Goal: Information Seeking & Learning: Learn about a topic

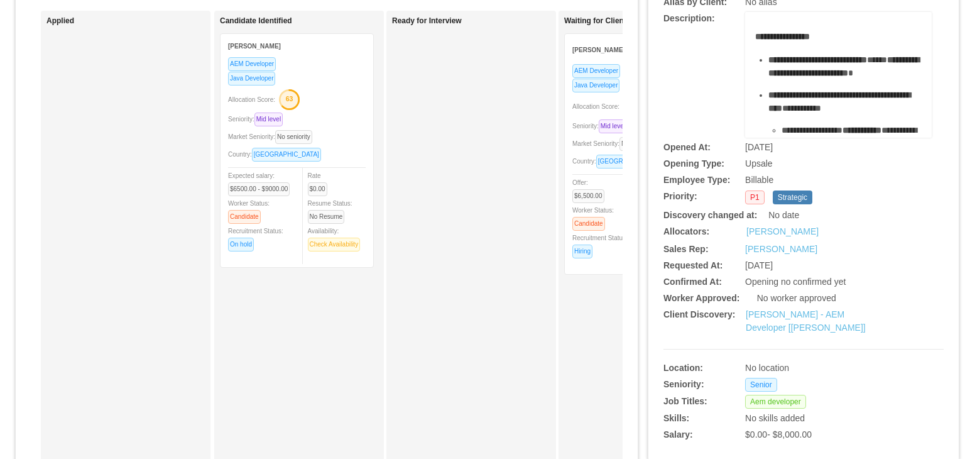
scroll to position [94, 0]
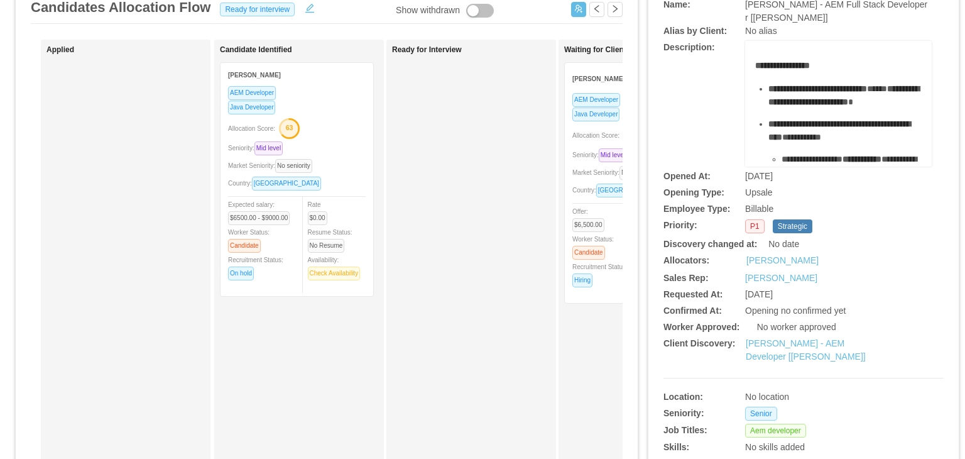
click at [583, 151] on span "Seniority: Mid level" at bounding box center [603, 154] width 60 height 7
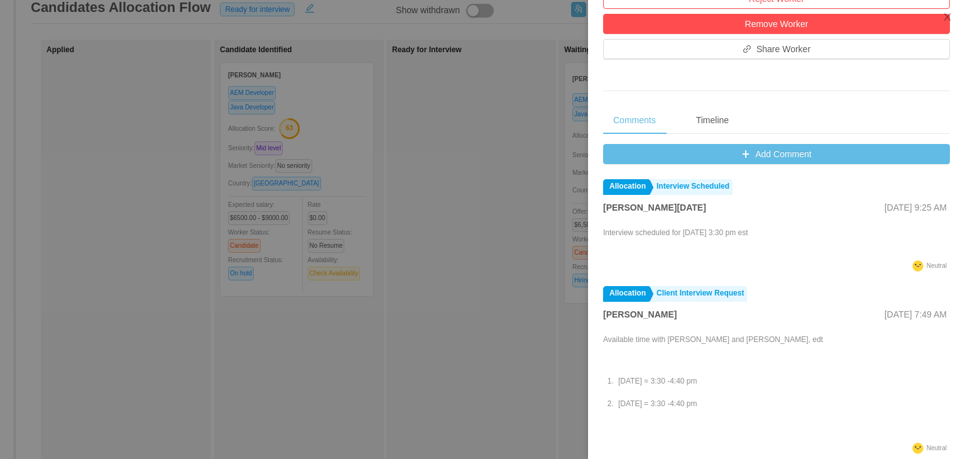
scroll to position [438, 0]
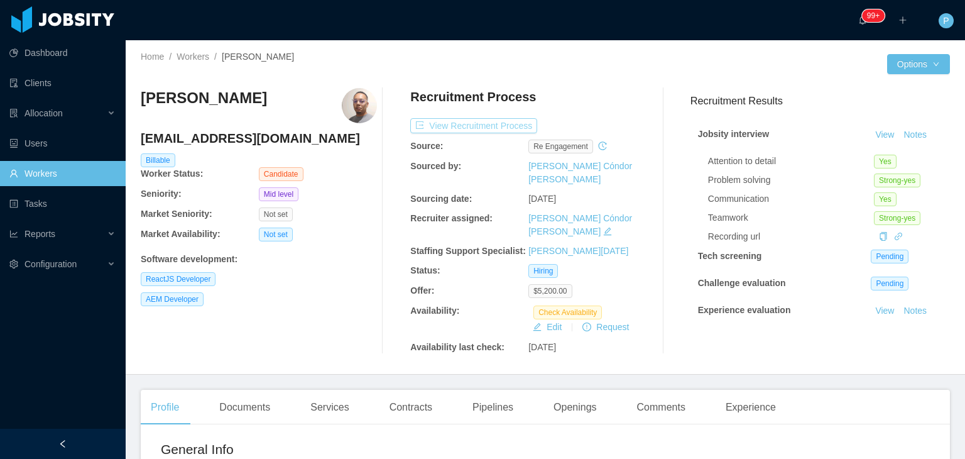
click at [505, 124] on button "View Recruitment Process" at bounding box center [473, 125] width 127 height 15
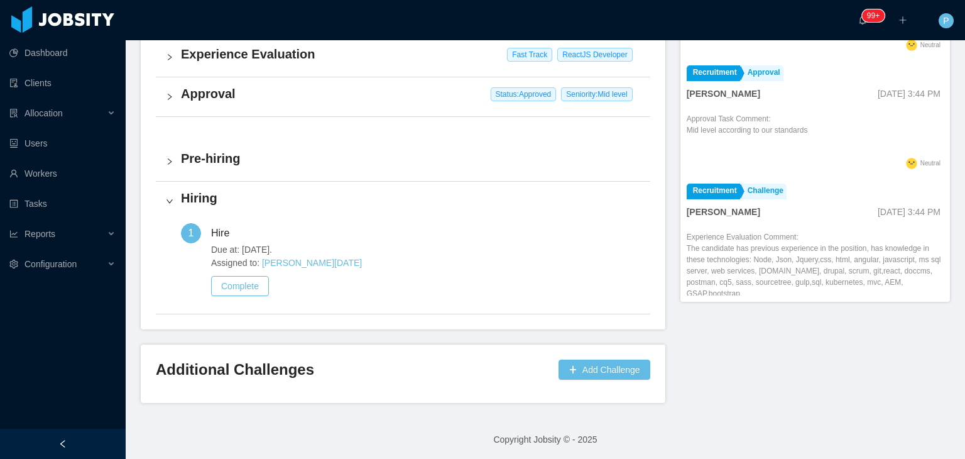
scroll to position [1114, 0]
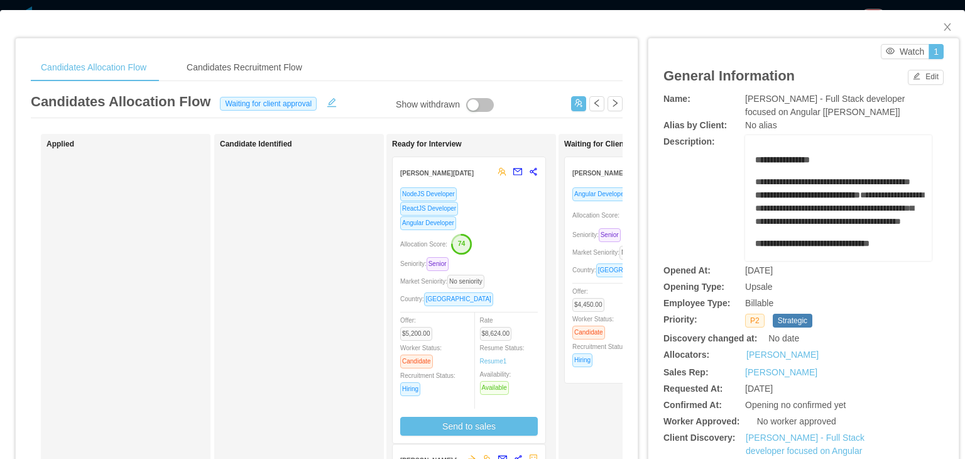
click at [691, 187] on div "**********" at bounding box center [804, 198] width 280 height 126
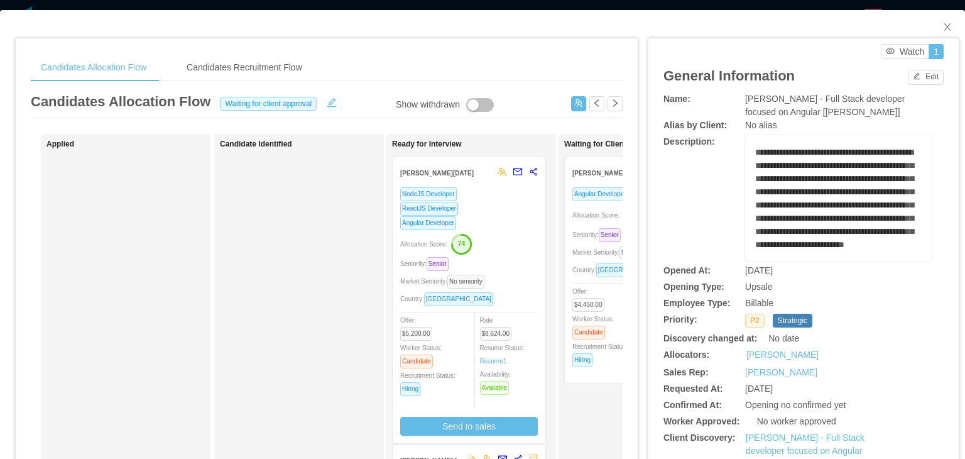
scroll to position [126, 0]
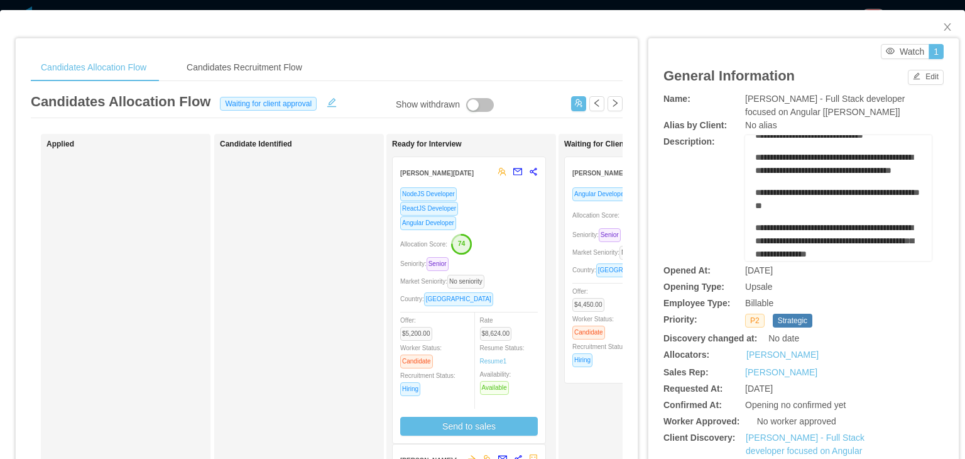
scroll to position [2, 0]
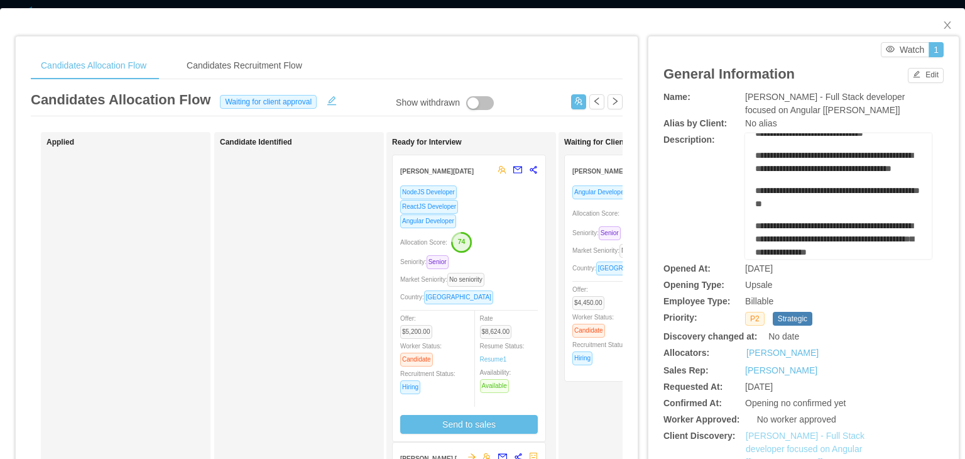
click at [815, 435] on link "[PERSON_NAME] - Full Stack developer focused on Angular [[PERSON_NAME]]" at bounding box center [805, 449] width 119 height 36
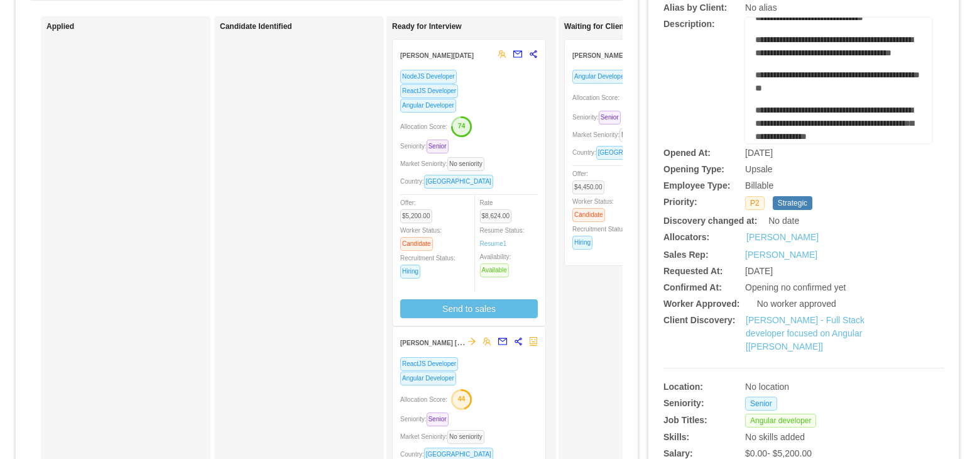
scroll to position [0, 0]
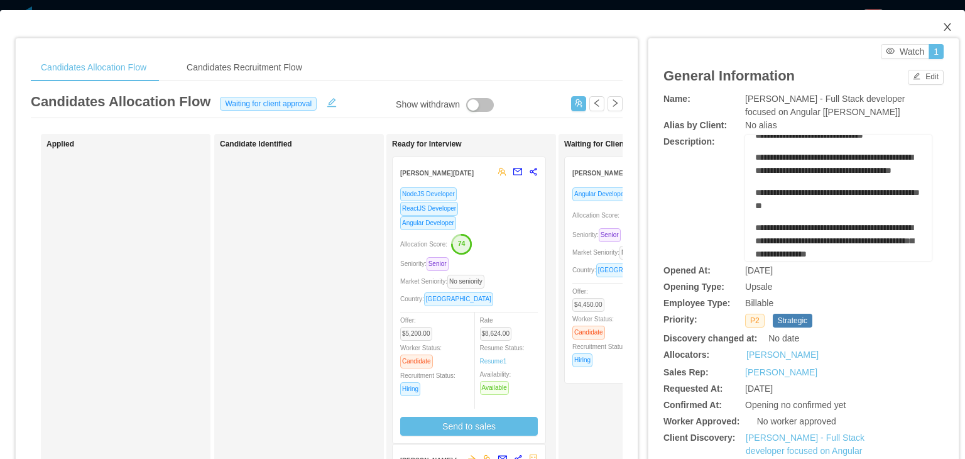
click at [943, 25] on icon "icon: close" at bounding box center [948, 27] width 10 height 10
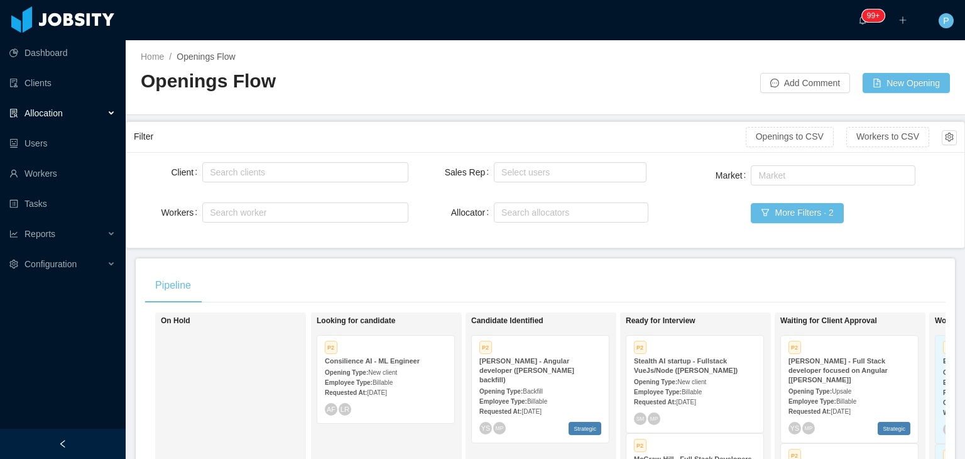
click at [658, 94] on div "Home / Openings Flow / Openings Flow Add Comment New Opening" at bounding box center [546, 77] width 840 height 75
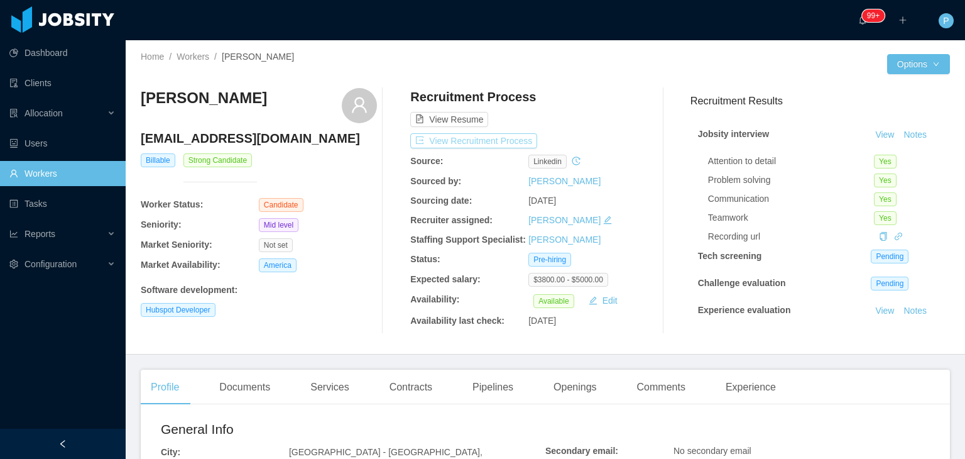
click at [496, 144] on button "View Recruitment Process" at bounding box center [473, 140] width 127 height 15
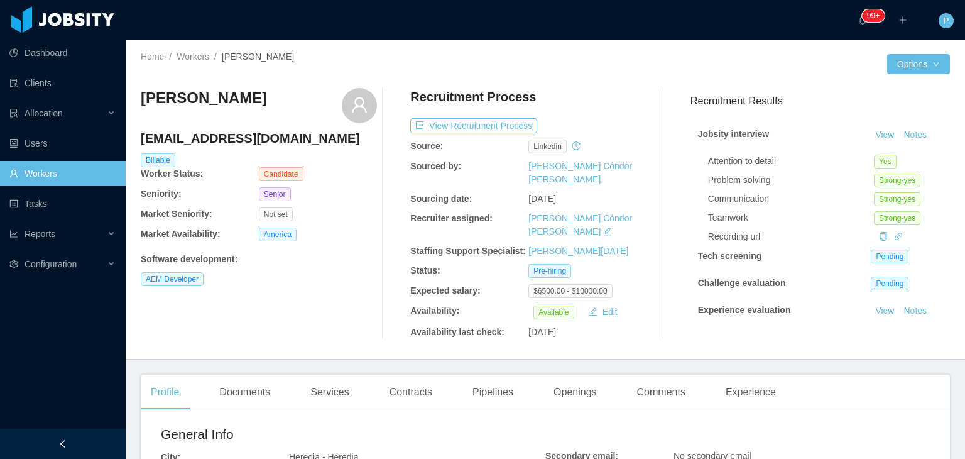
click at [575, 84] on div "[PERSON_NAME] [EMAIL_ADDRESS][DOMAIN_NAME] Billable Worker Status: Candidate Se…" at bounding box center [546, 213] width 810 height 271
click at [245, 382] on div "Documents" at bounding box center [244, 392] width 71 height 35
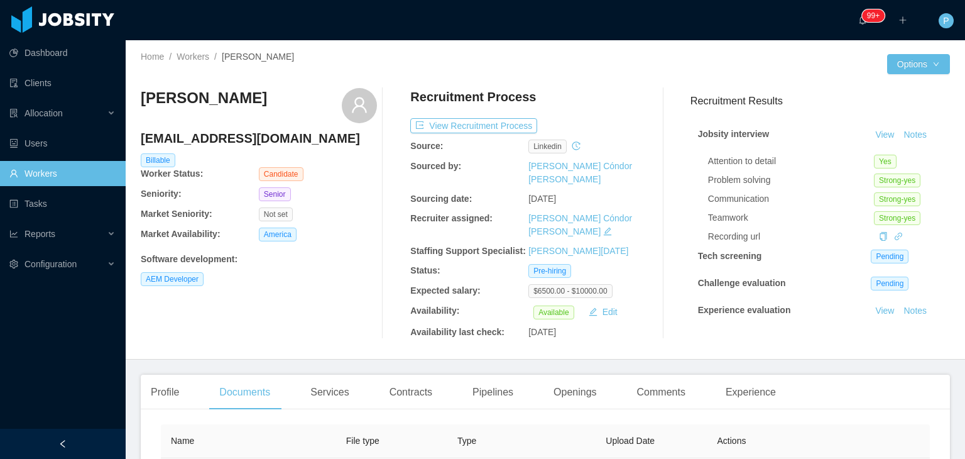
click at [287, 335] on div "Hector Quintero parce.parce@gmail.com Billable Worker Status: Candidate Seniori…" at bounding box center [546, 213] width 810 height 271
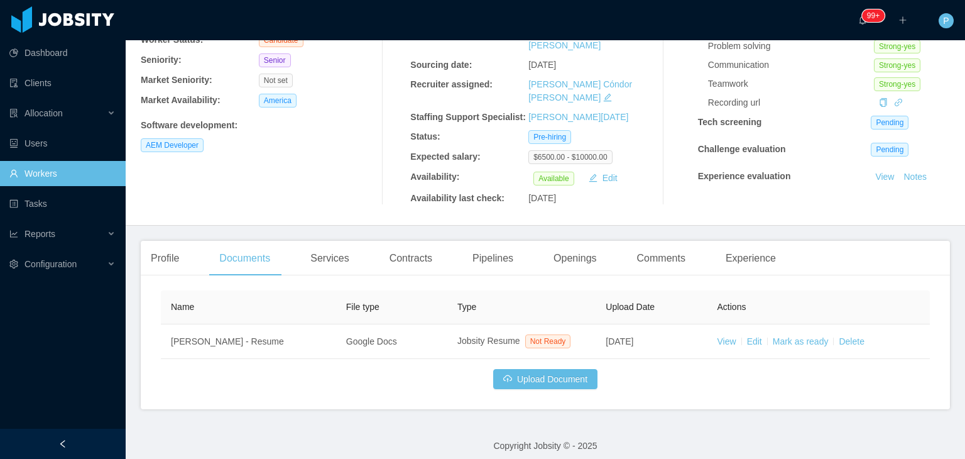
scroll to position [137, 0]
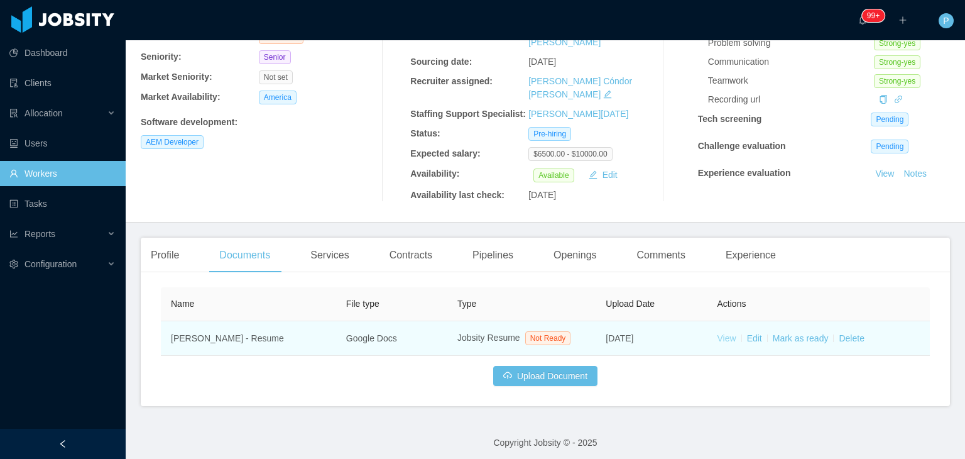
click at [718, 333] on link "View" at bounding box center [727, 338] width 19 height 10
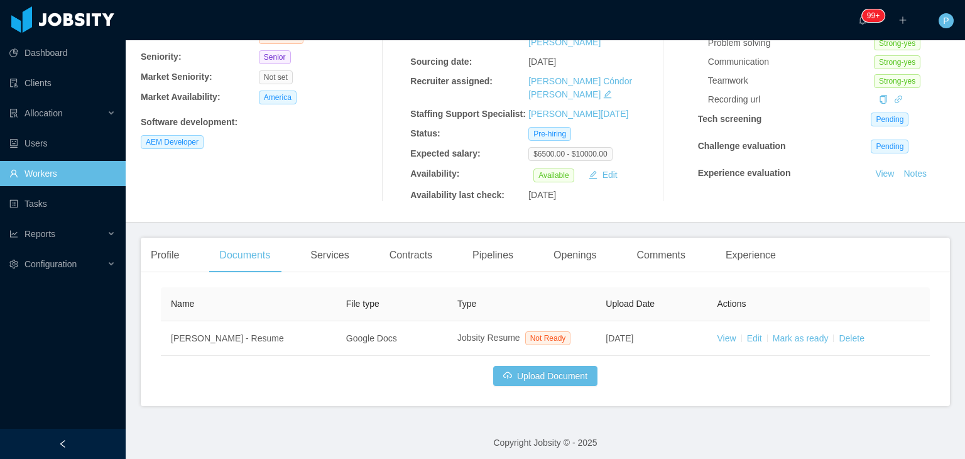
scroll to position [0, 0]
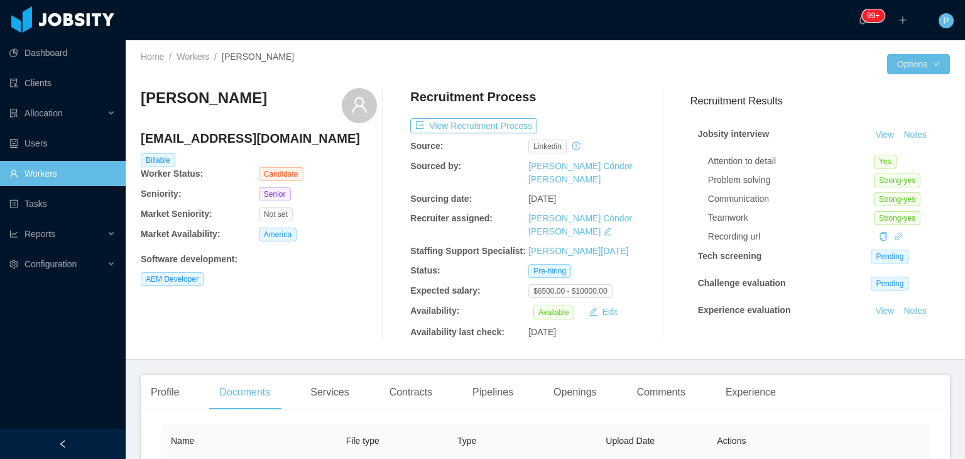
click at [771, 51] on div "Home / Workers / Hector Quintero / Options Hector Quintero parce.parce@gmail.co…" at bounding box center [546, 199] width 840 height 319
click at [910, 132] on button "Notes" at bounding box center [915, 135] width 33 height 15
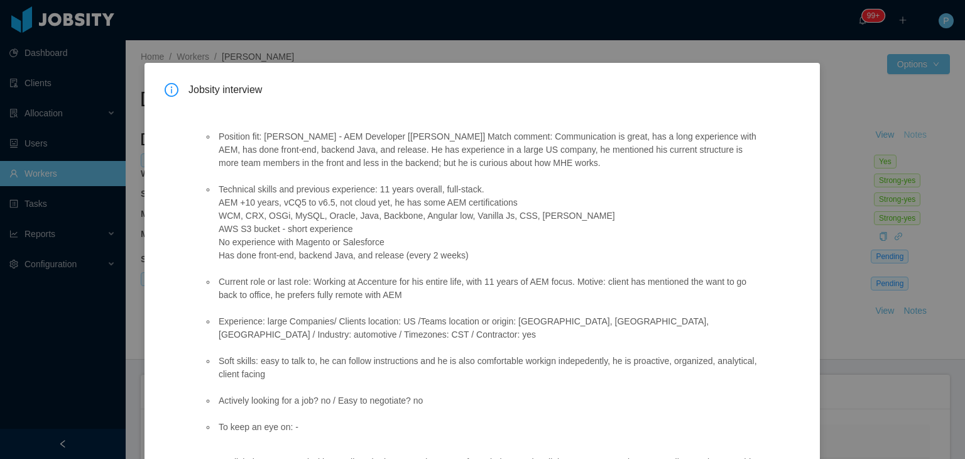
scroll to position [50, 0]
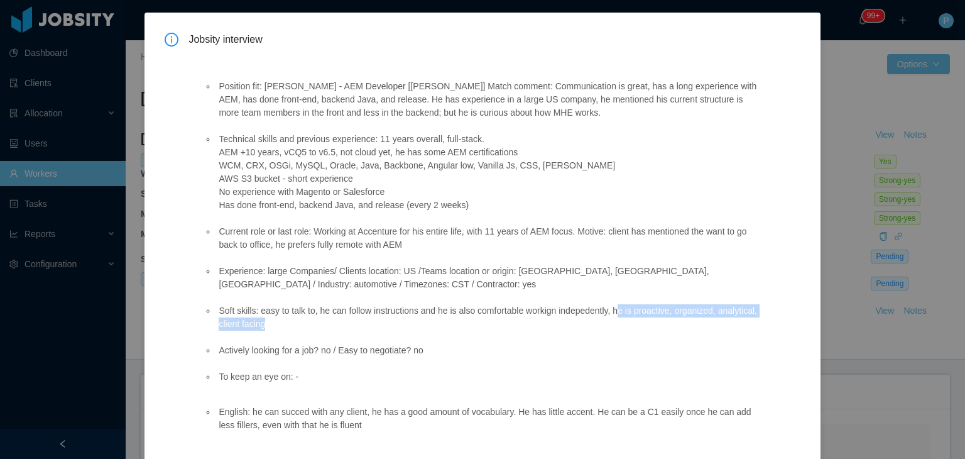
drag, startPoint x: 619, startPoint y: 312, endPoint x: 619, endPoint y: 330, distance: 17.6
click at [619, 330] on li "Soft skills: easy to talk to, he can follow instructions and he is also comfort…" at bounding box center [488, 317] width 544 height 26
copy li "e is proactive, organized, analytical, client facing"
click at [710, 212] on ul "Position fit: McGraw-Hill - AEM Developer [Vijay Yadav] Match comment: Communic…" at bounding box center [482, 232] width 556 height 330
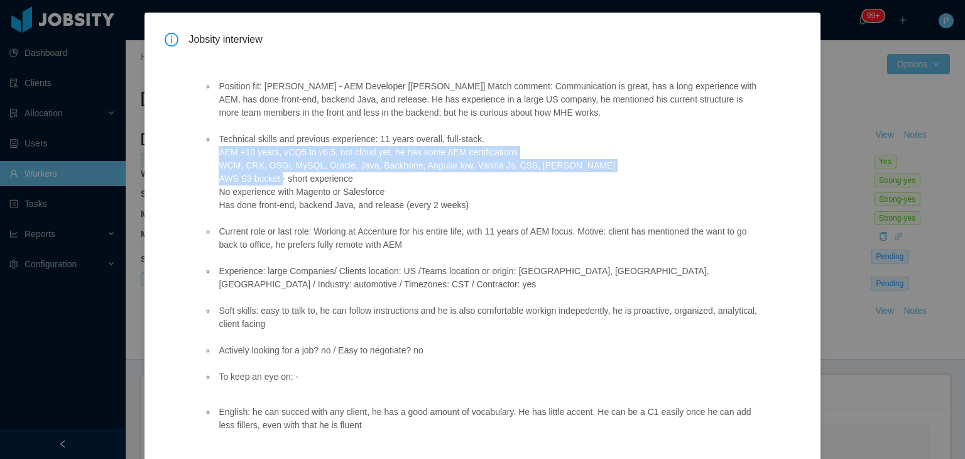
drag, startPoint x: 220, startPoint y: 154, endPoint x: 280, endPoint y: 184, distance: 66.9
click at [280, 184] on li "Technical skills and previous experience: 11 years overall, full-stack. AEM +10…" at bounding box center [488, 172] width 544 height 79
copy li "AEM +10 years, vCQ5 to v6.5, not cloud yet, he has some AEM certifications WCM,…"
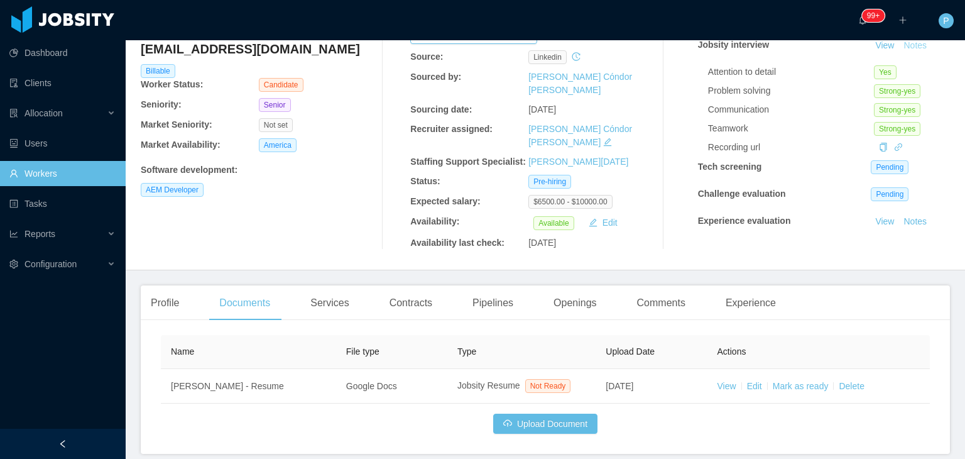
scroll to position [137, 0]
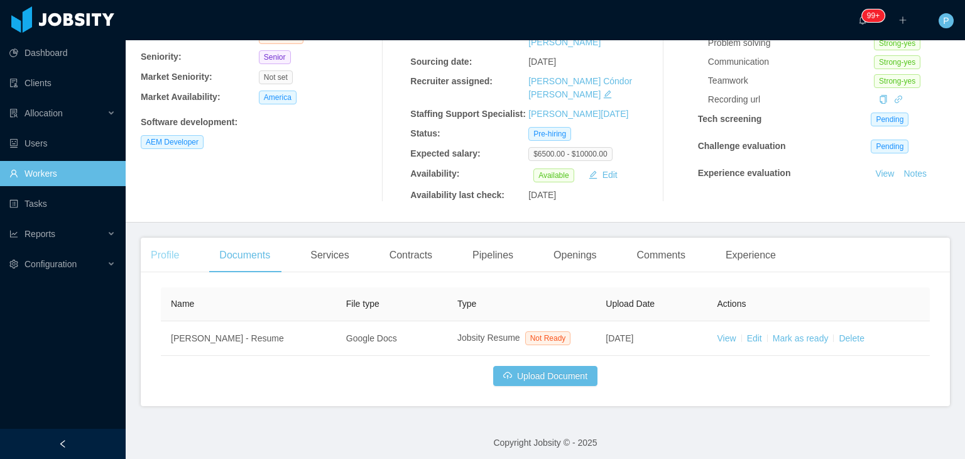
click at [160, 257] on div "Profile" at bounding box center [165, 255] width 48 height 35
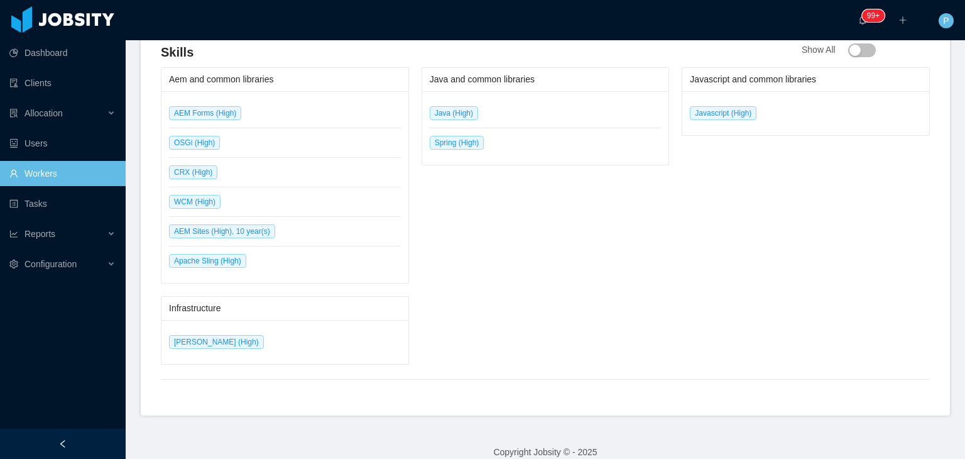
scroll to position [708, 0]
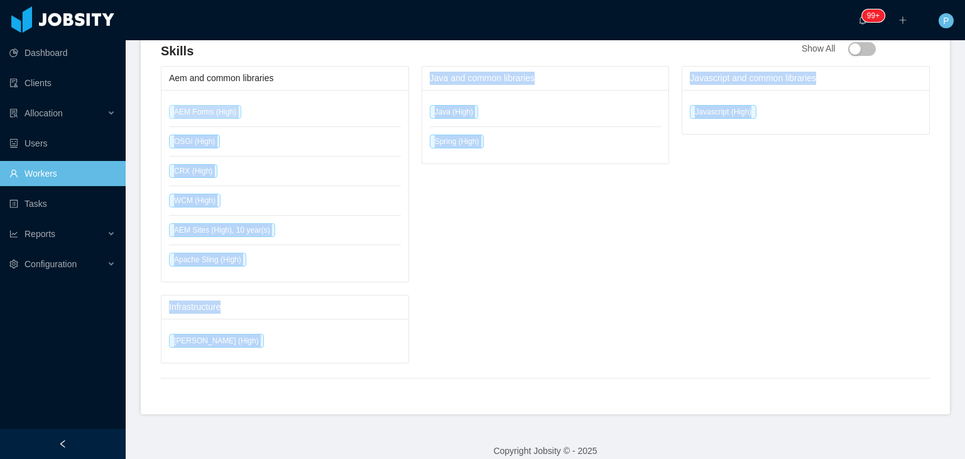
drag, startPoint x: 776, startPoint y: 104, endPoint x: 174, endPoint y: 103, distance: 601.5
click at [174, 103] on div "Aem and common libraries AEM Forms (High) OSGi (High) CRX (High) WCM (High) AEM…" at bounding box center [545, 214] width 769 height 297
copy div "AEM Forms (High) OSGi (High) CRX (High) WCM (High) AEM Sites (High), 10 year(s)…"
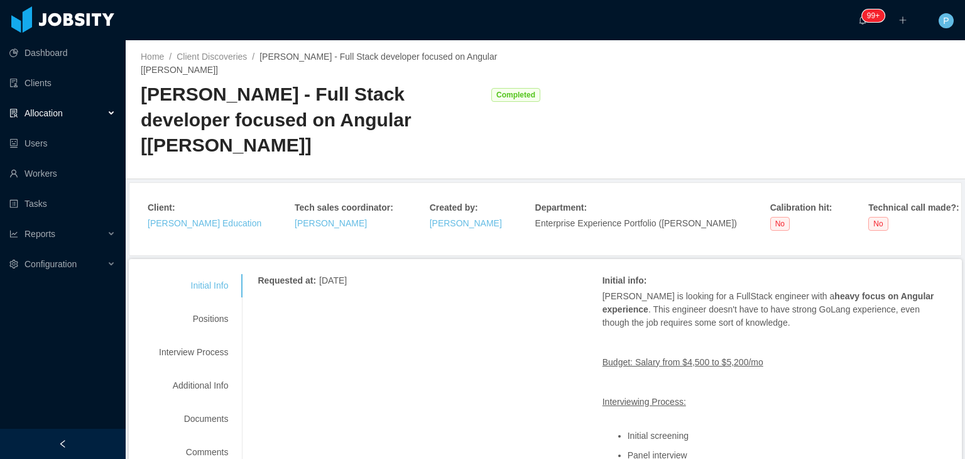
click at [531, 274] on div "Requested at : [DATE]" at bounding box center [430, 285] width 344 height 22
click at [190, 307] on div "Positions" at bounding box center [193, 318] width 99 height 23
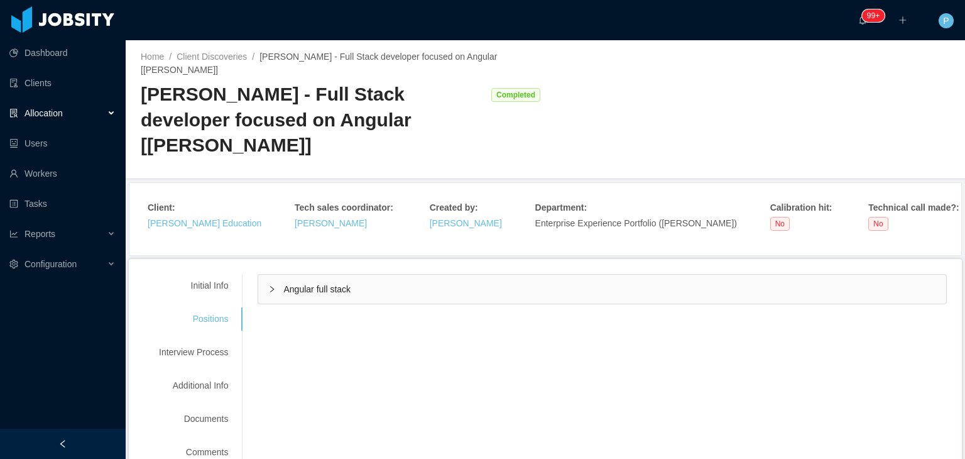
click at [333, 284] on span "Angular full stack" at bounding box center [316, 289] width 67 height 10
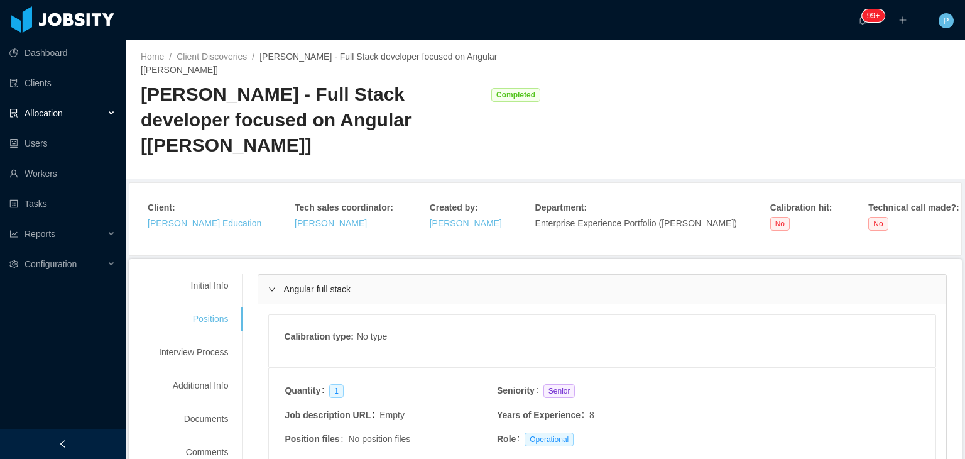
click at [451, 330] on div "Calibration type : No type" at bounding box center [390, 341] width 212 height 22
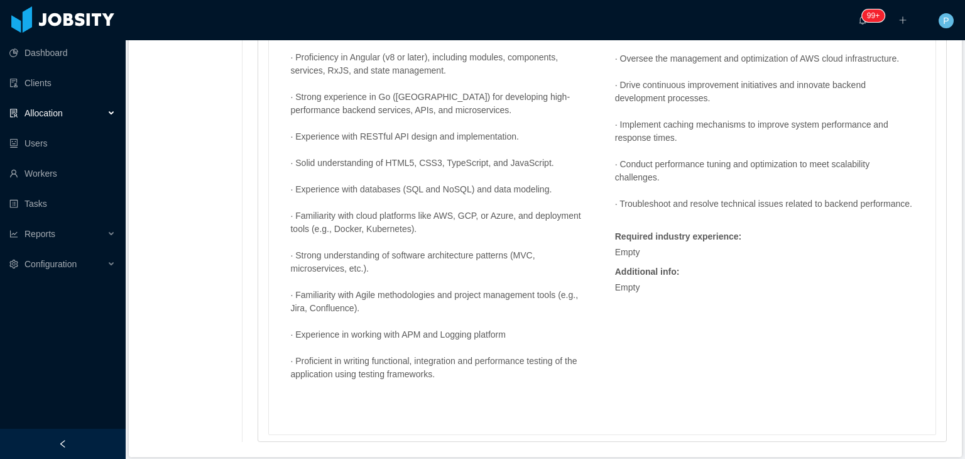
scroll to position [1951, 0]
click at [576, 154] on div "[PERSON_NAME] is looking for a FullStack engineer with a heavy focus on Angular…" at bounding box center [440, 96] width 312 height 594
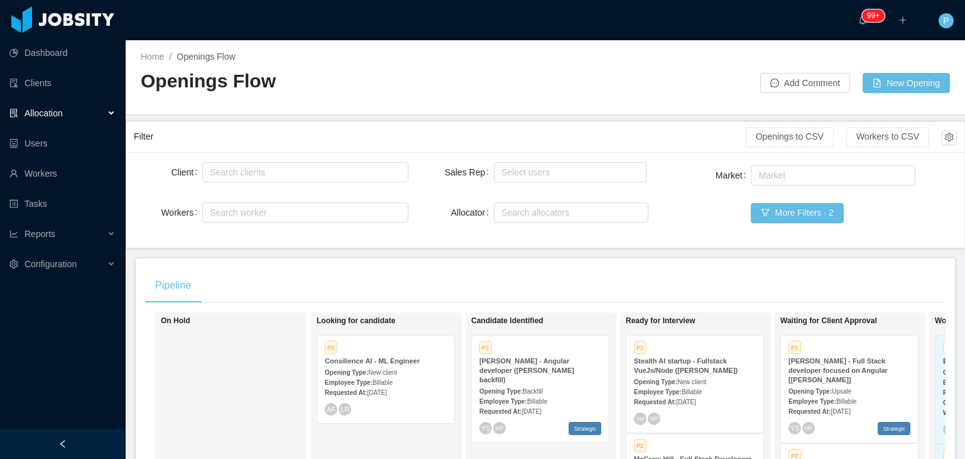
click at [657, 67] on div at bounding box center [653, 76] width 215 height 33
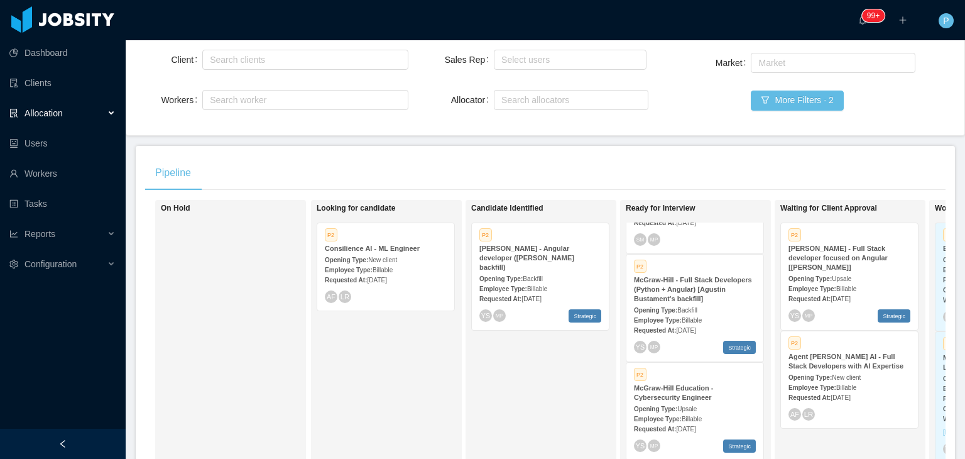
scroll to position [67, 0]
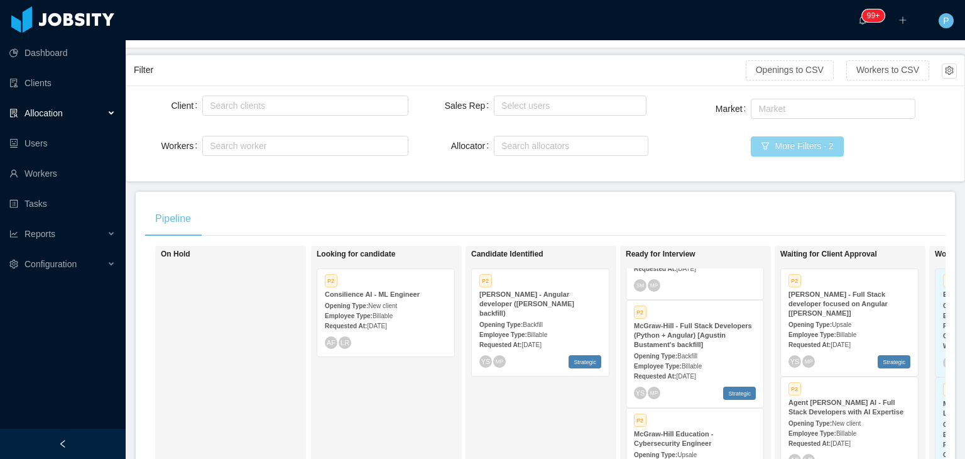
click at [807, 138] on button "More Filters · 2" at bounding box center [797, 146] width 92 height 20
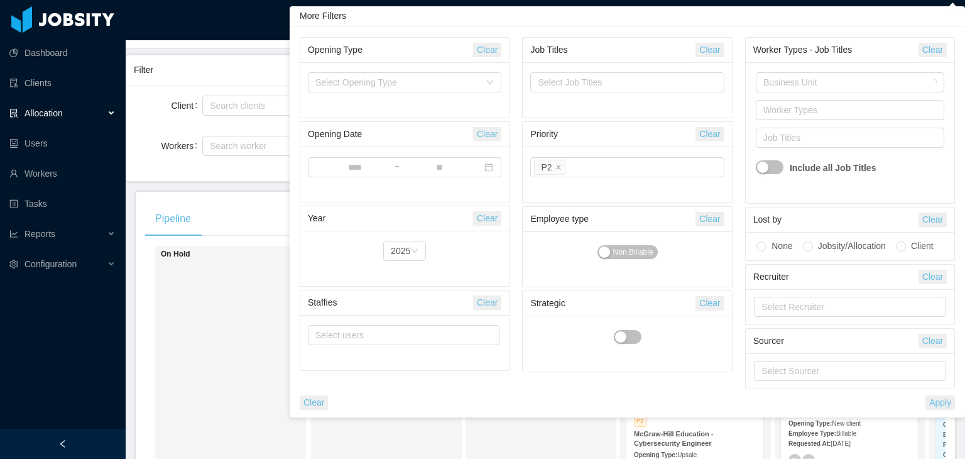
click at [807, 138] on div "Job Titles" at bounding box center [848, 137] width 168 height 13
click at [651, 162] on div "Select priority P2" at bounding box center [622, 167] width 177 height 19
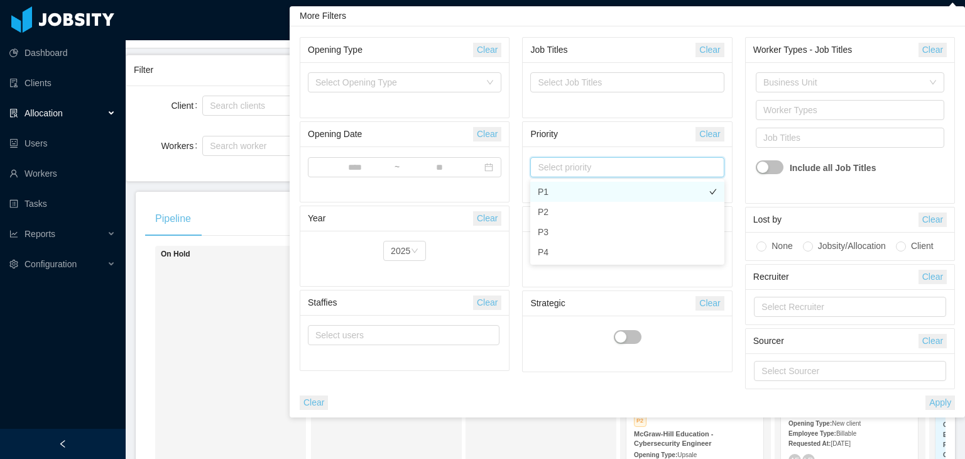
click at [658, 187] on li "P1" at bounding box center [628, 192] width 194 height 20
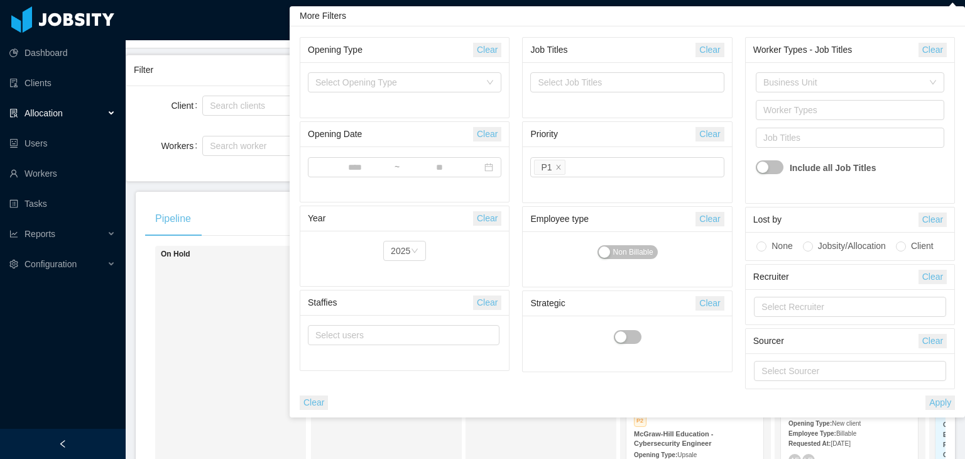
click at [944, 403] on button "Apply" at bounding box center [941, 402] width 30 height 14
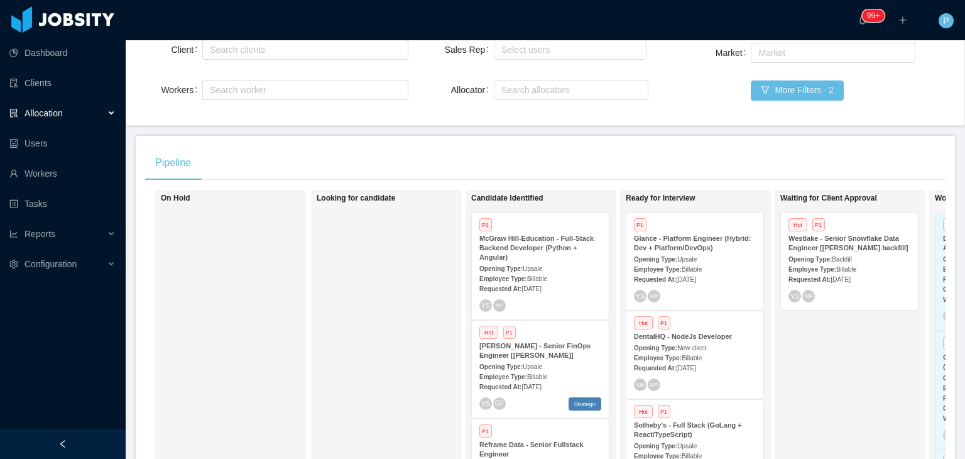
scroll to position [49, 0]
